Goal: Task Accomplishment & Management: Manage account settings

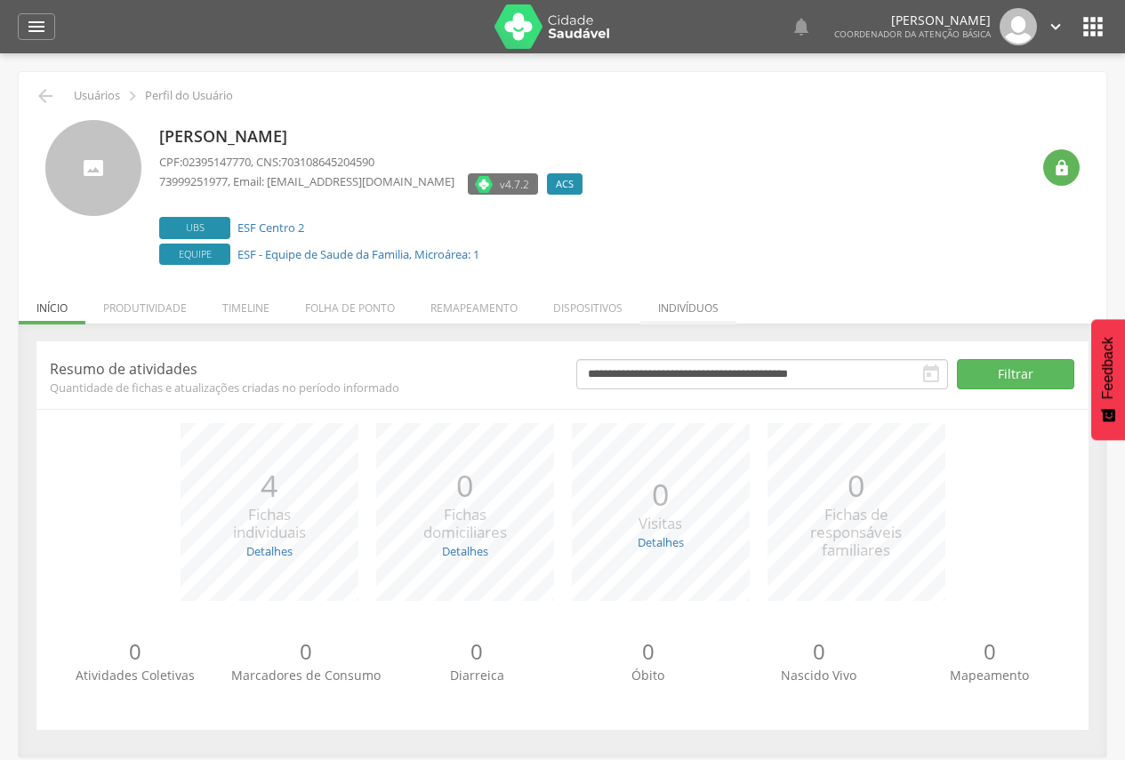
click at [725, 304] on li "Indivíduos" at bounding box center [688, 304] width 96 height 42
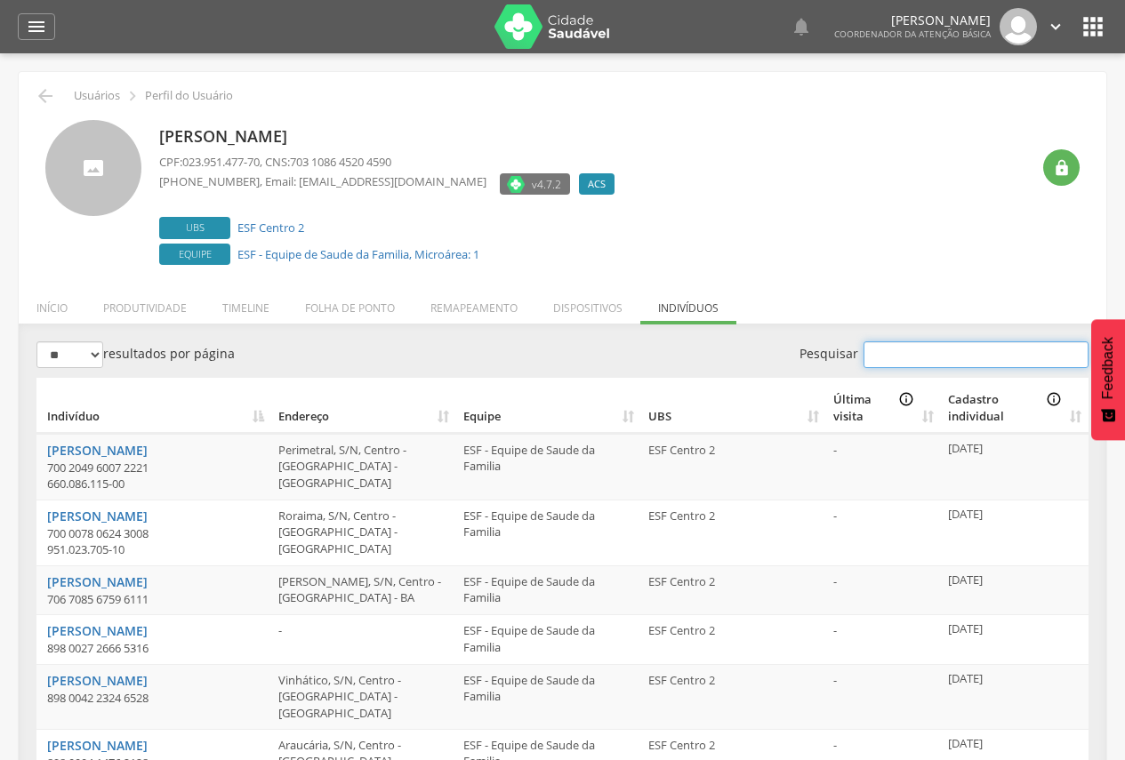
click at [921, 347] on input "Pesquisar" at bounding box center [976, 355] width 225 height 27
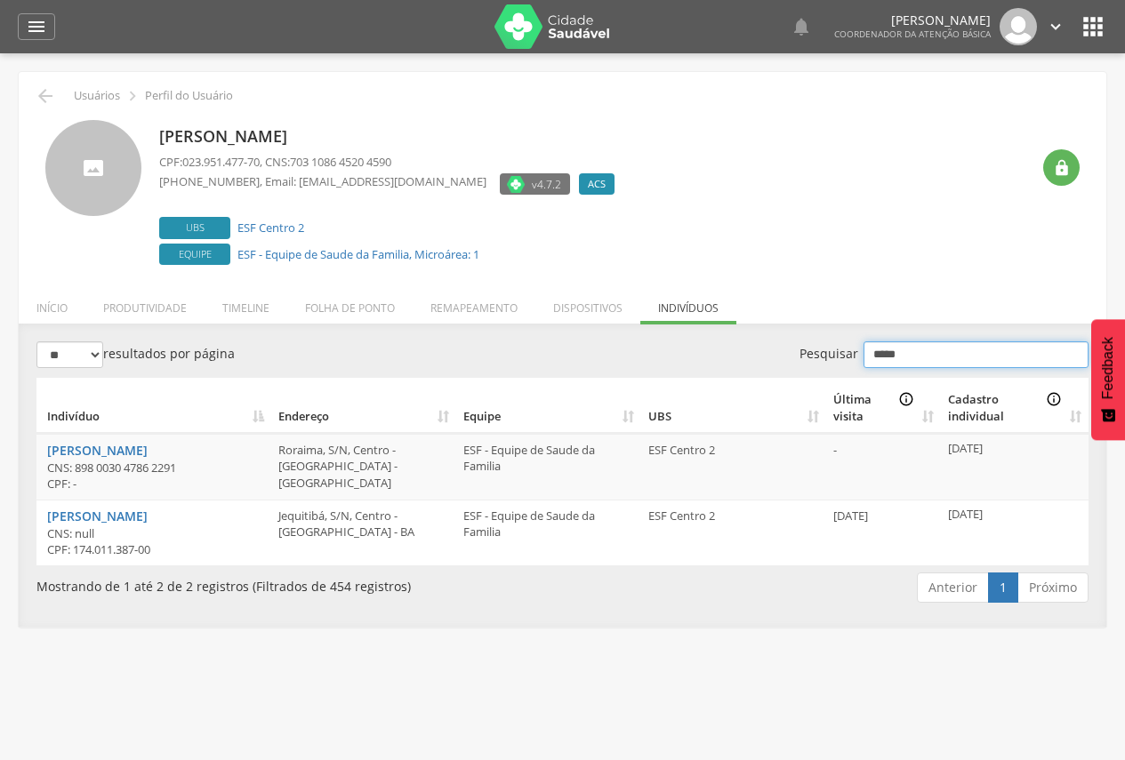
type input "*****"
click at [271, 517] on td "Jequitibá, S/N, Centro - [GEOGRAPHIC_DATA] - BA" at bounding box center [363, 533] width 185 height 66
click at [467, 302] on li "Remapeamento" at bounding box center [474, 304] width 123 height 42
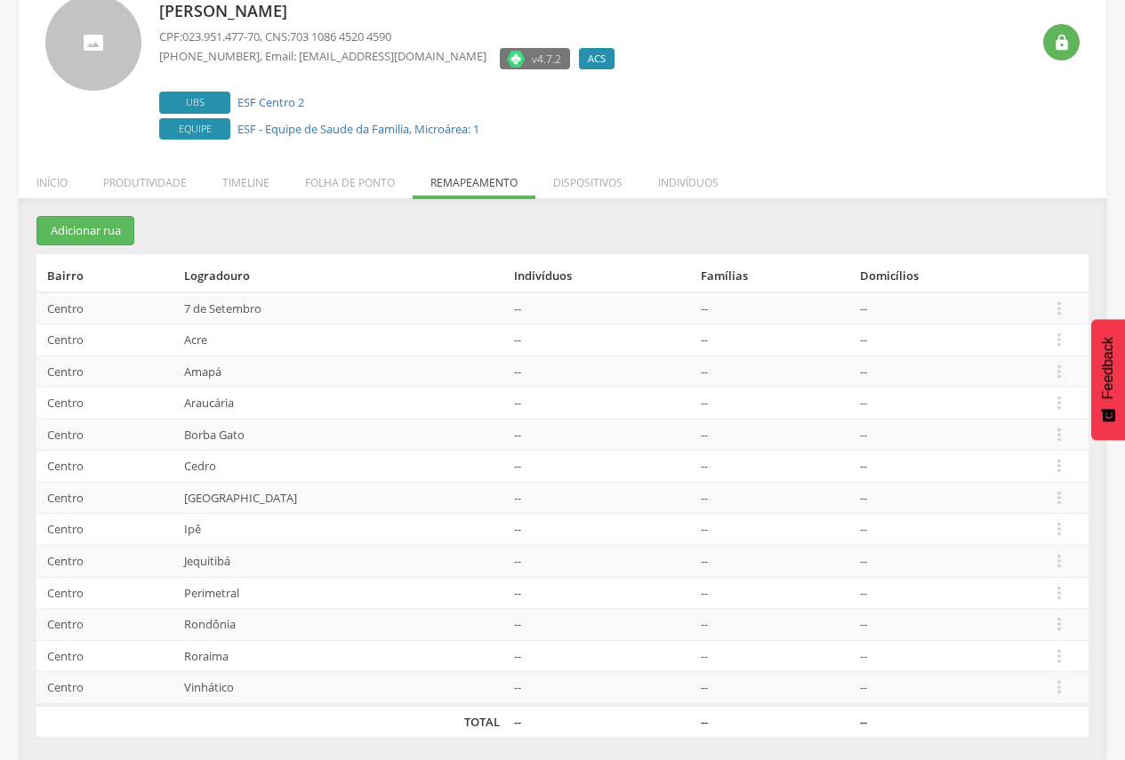
scroll to position [130, 0]
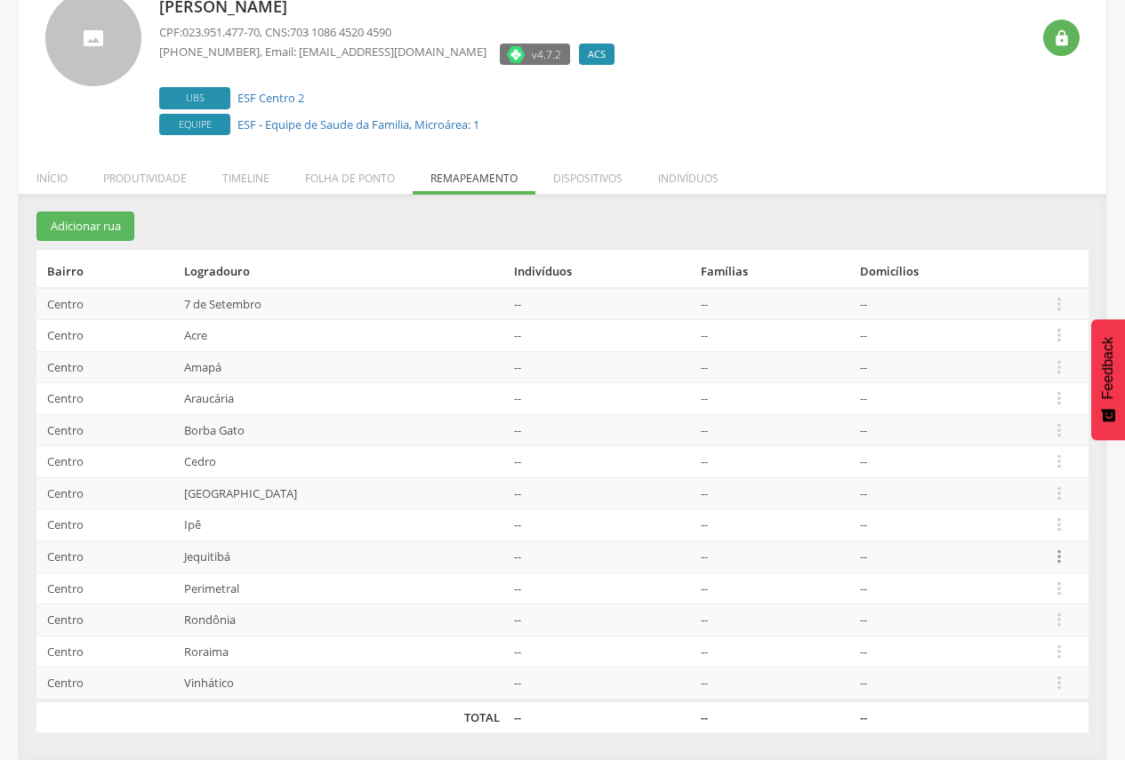
click at [1056, 554] on icon "" at bounding box center [1060, 557] width 20 height 20
click at [1018, 481] on link "Desalocar famílias" at bounding box center [998, 487] width 141 height 22
click at [1063, 551] on icon "" at bounding box center [1060, 557] width 20 height 20
click at [1017, 486] on link "Desalocar famílias" at bounding box center [998, 487] width 141 height 22
click at [656, 181] on li "Indivíduos" at bounding box center [688, 174] width 96 height 42
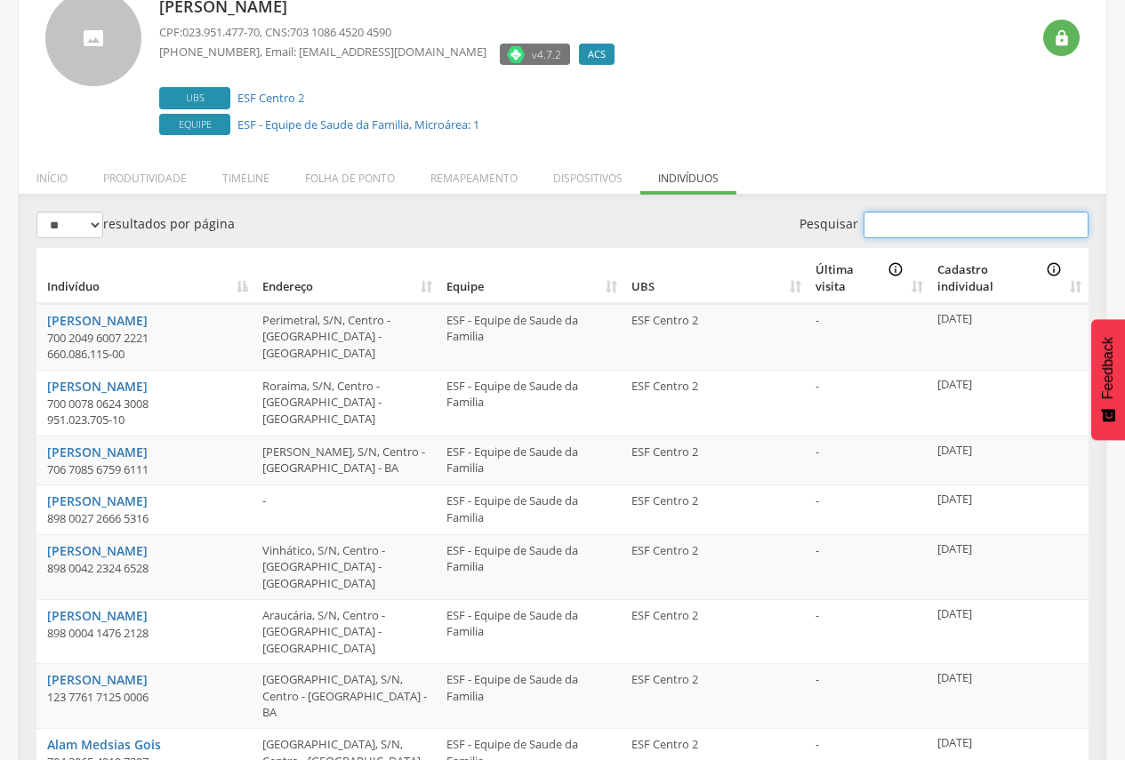
click at [939, 236] on input "Pesquisar" at bounding box center [976, 225] width 225 height 27
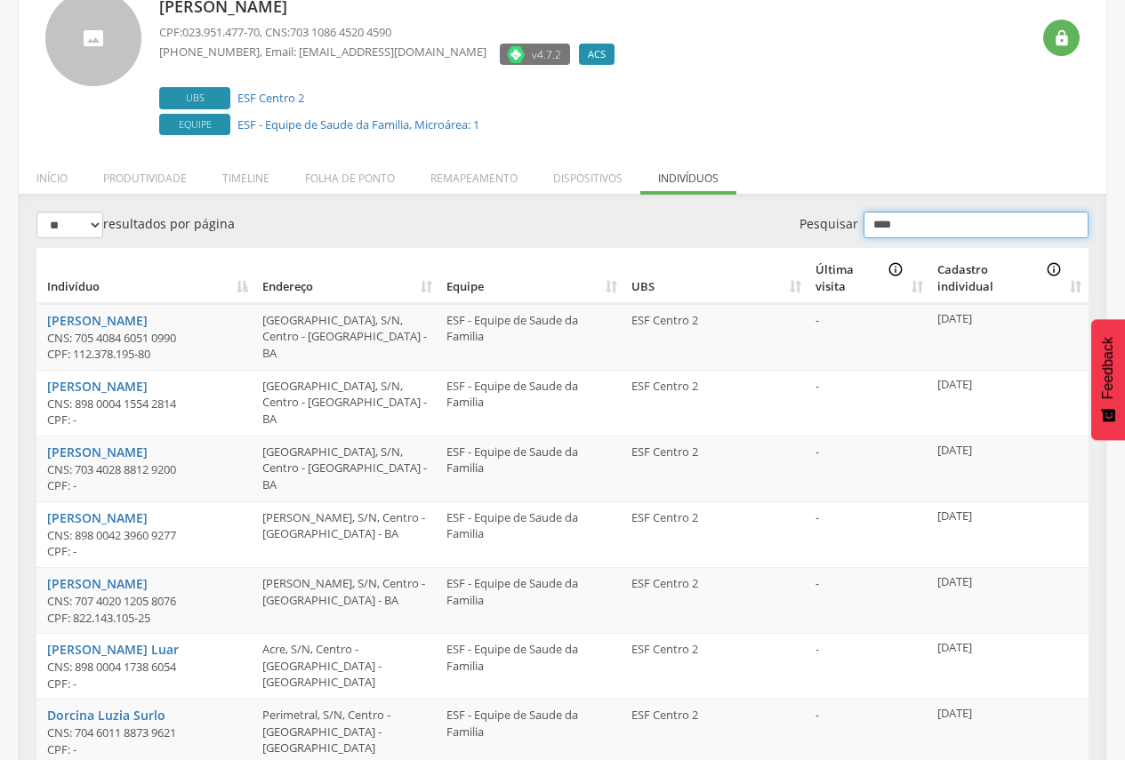
scroll to position [53, 0]
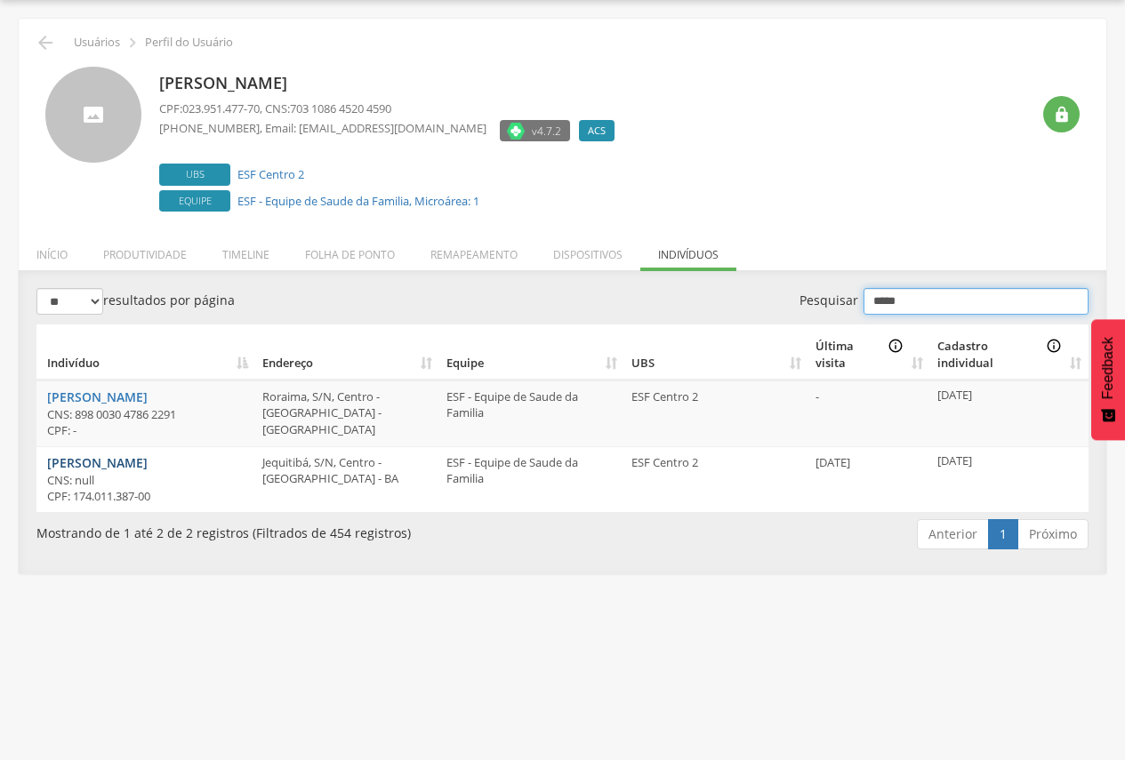
type input "*****"
click at [148, 461] on link "[PERSON_NAME]" at bounding box center [97, 462] width 101 height 17
click at [475, 259] on li "Remapeamento" at bounding box center [474, 250] width 123 height 42
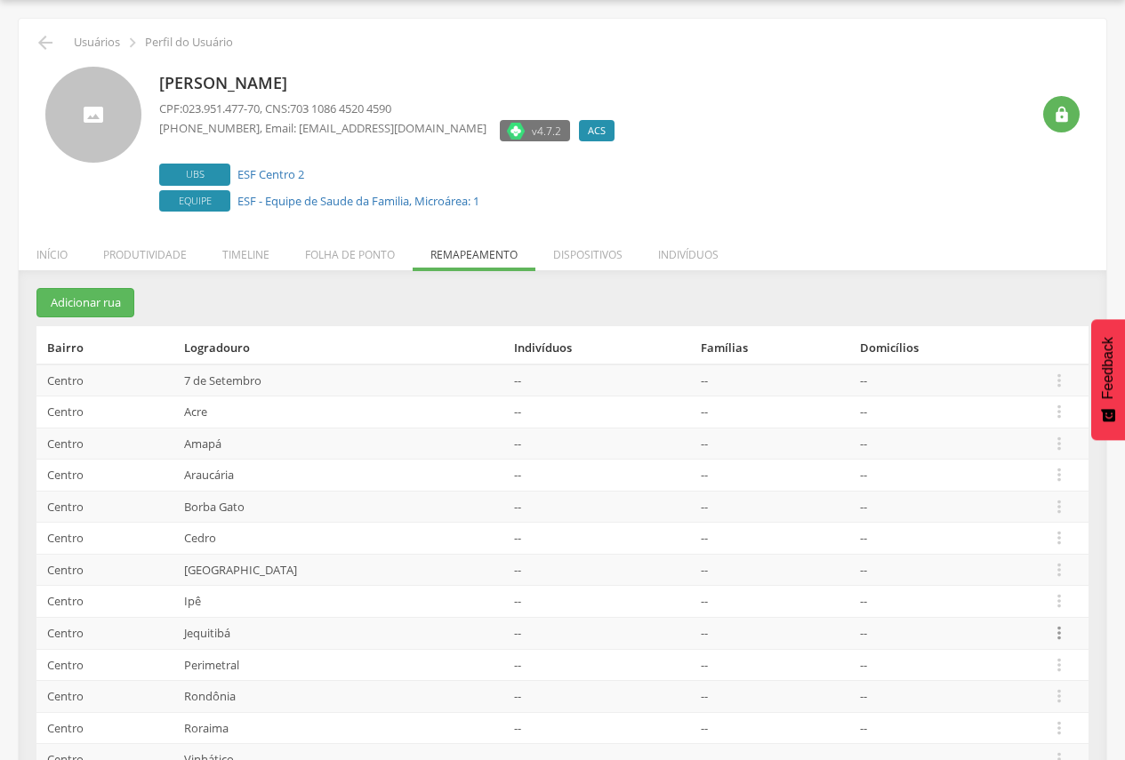
click at [1057, 631] on icon "" at bounding box center [1060, 633] width 20 height 20
click at [1010, 568] on link "Desalocar famílias" at bounding box center [998, 563] width 141 height 22
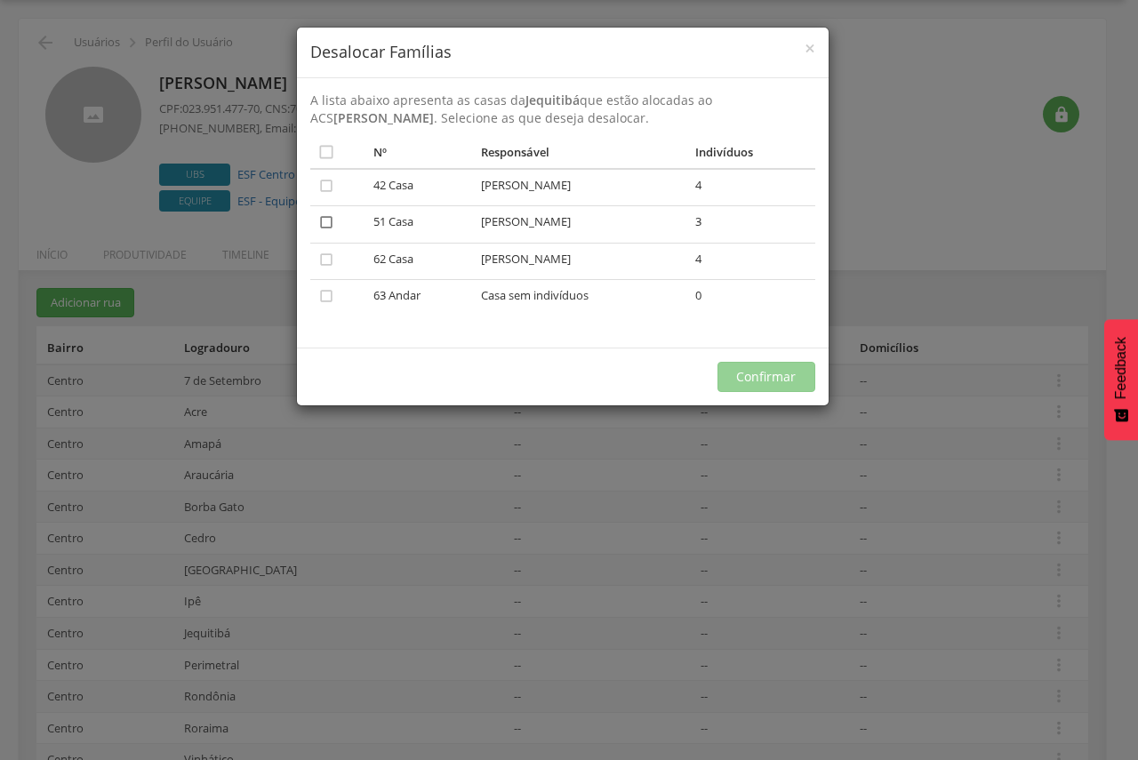
click at [327, 217] on icon "" at bounding box center [327, 222] width 18 height 18
click at [763, 375] on button "Confirmar" at bounding box center [767, 377] width 98 height 30
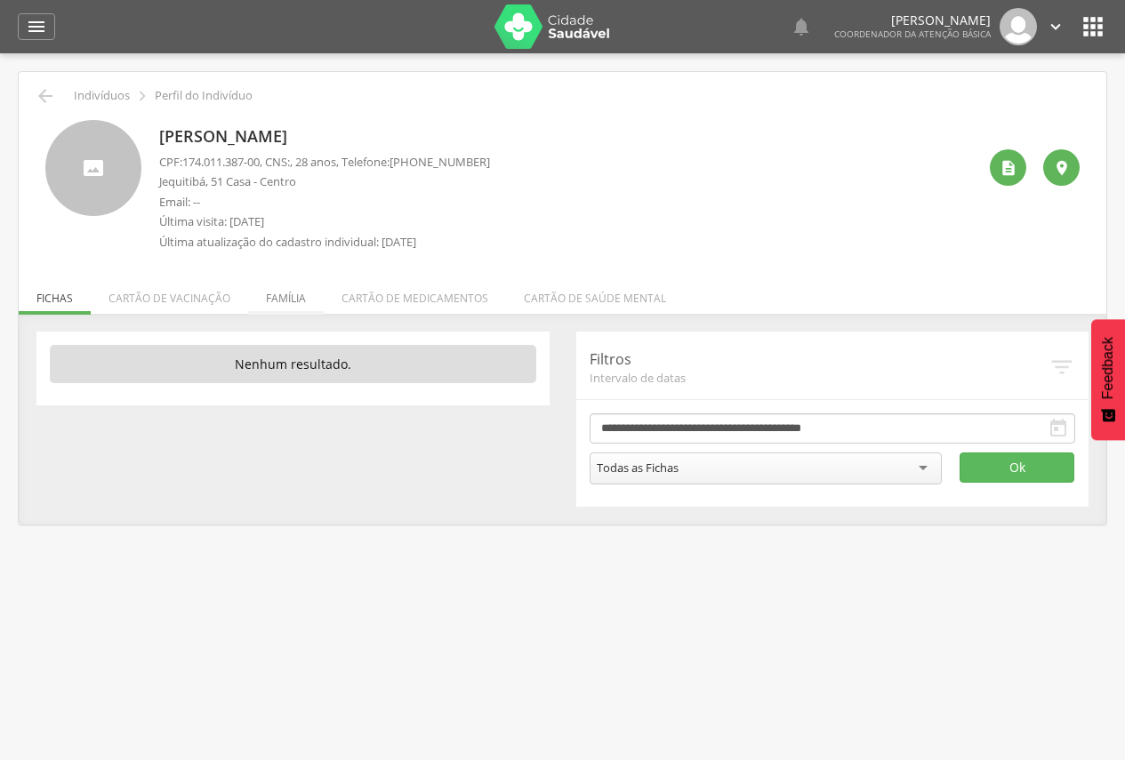
click at [288, 306] on li "Família" at bounding box center [286, 294] width 76 height 42
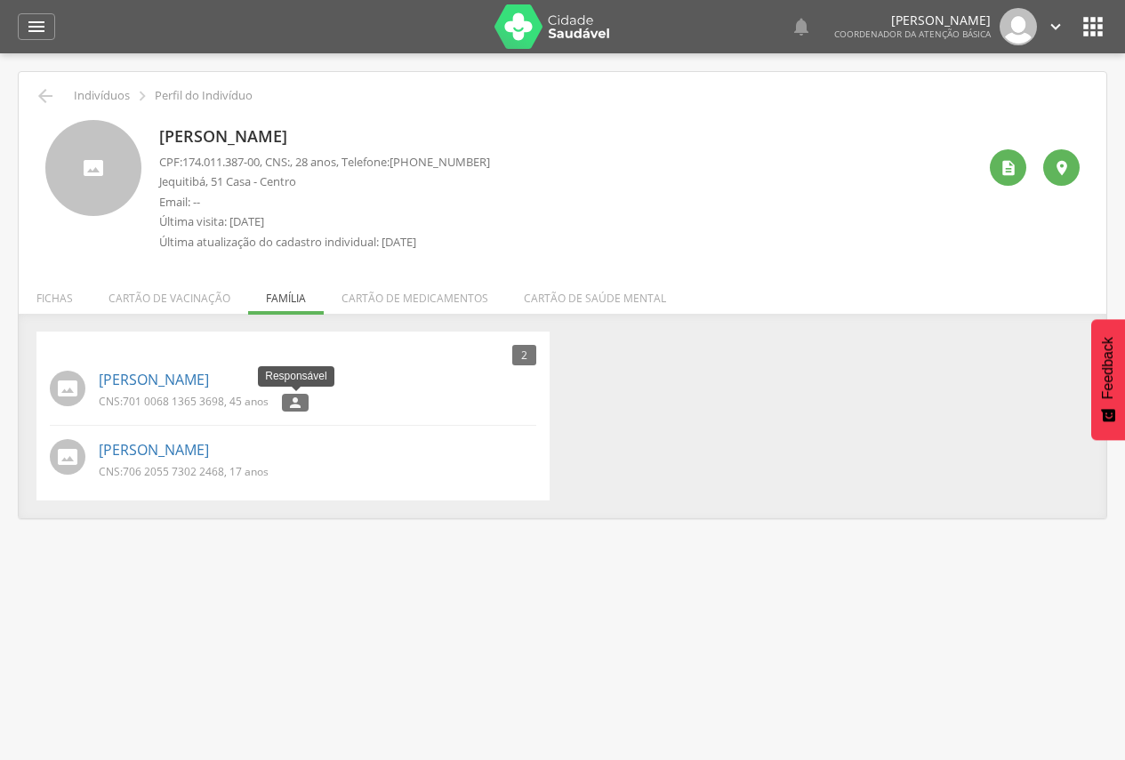
click at [296, 402] on icon "" at bounding box center [295, 403] width 16 height 12
click at [522, 345] on div "2" at bounding box center [524, 355] width 24 height 20
click at [303, 405] on icon "" at bounding box center [295, 403] width 16 height 12
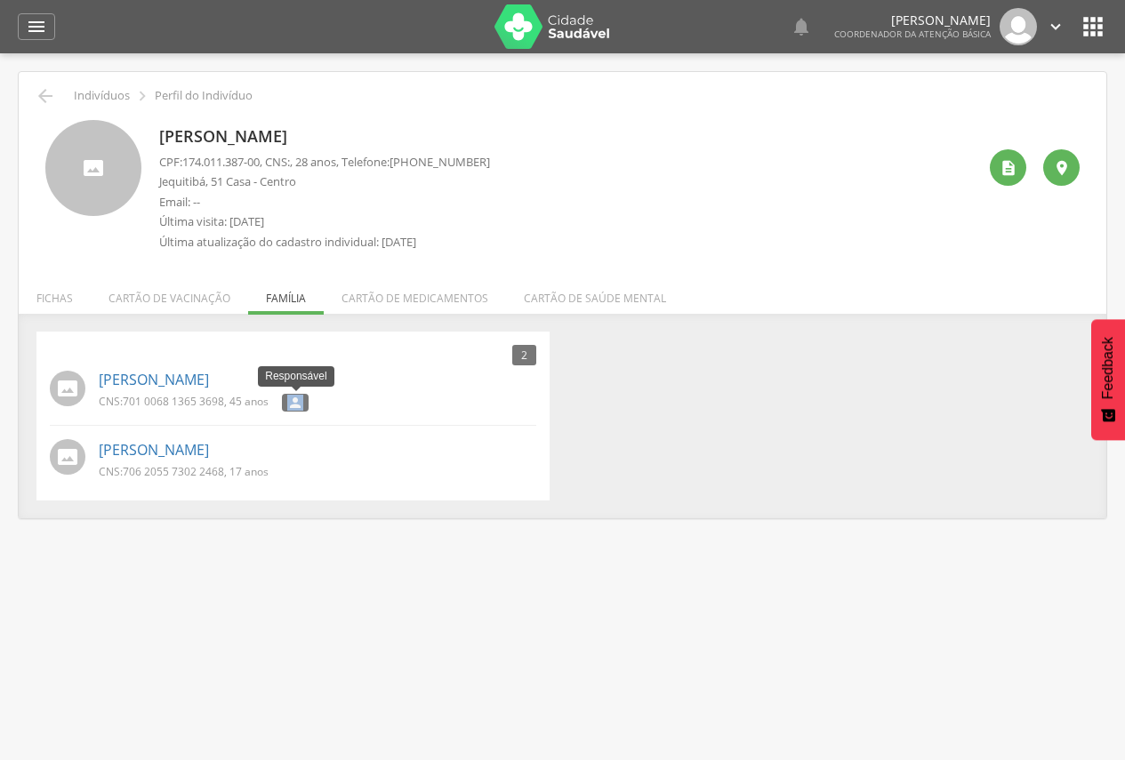
click at [303, 405] on icon "" at bounding box center [295, 403] width 16 height 12
click at [371, 414] on div "CNS: 701 0068 1365 3698 , 45 anos " at bounding box center [318, 405] width 438 height 22
click at [297, 399] on icon "" at bounding box center [295, 403] width 16 height 12
